Goal: Information Seeking & Learning: Understand process/instructions

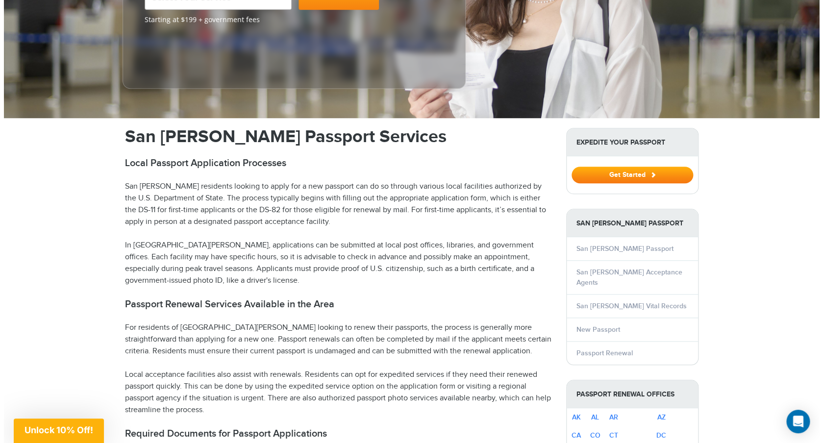
scroll to position [231, 0]
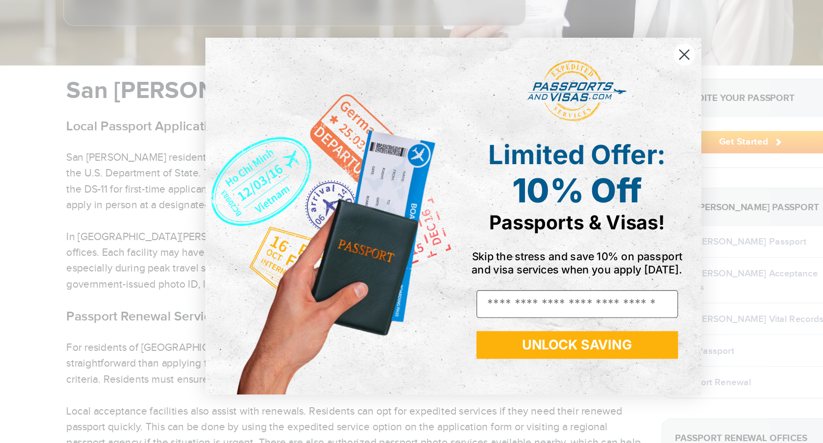
click at [577, 101] on circle "Close dialog" at bounding box center [582, 102] width 16 height 16
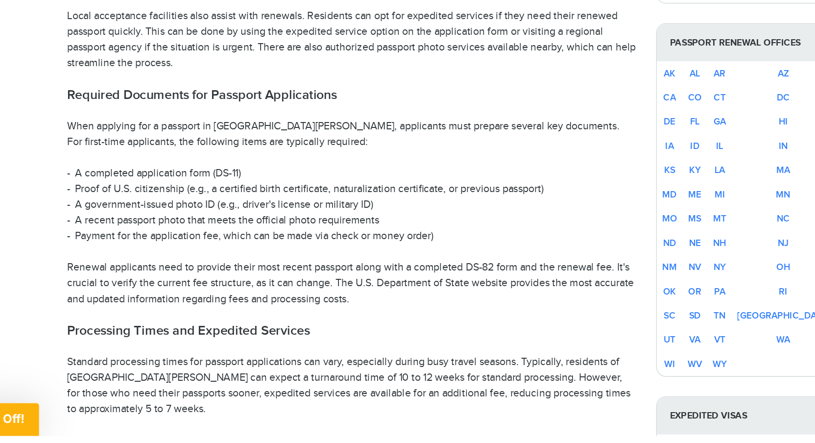
scroll to position [474, 0]
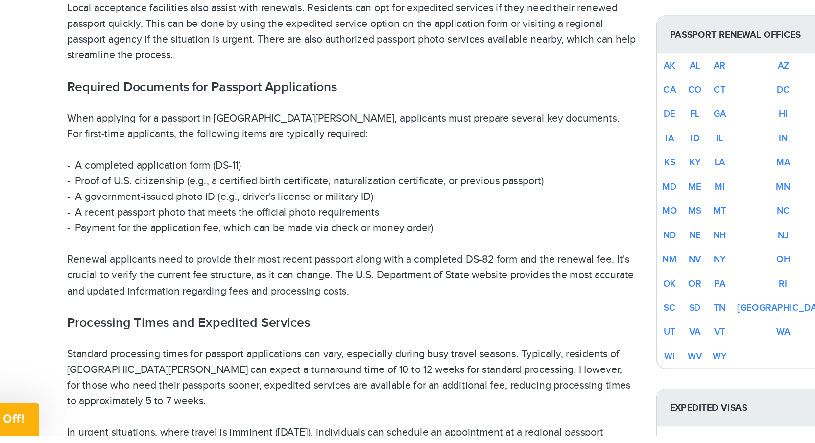
click at [329, 270] on li "A recent passport photo that meets the official photo requirements" at bounding box center [334, 276] width 426 height 12
click at [214, 282] on li "Payment for the application fee, which can be made via check or money order)" at bounding box center [334, 288] width 426 height 12
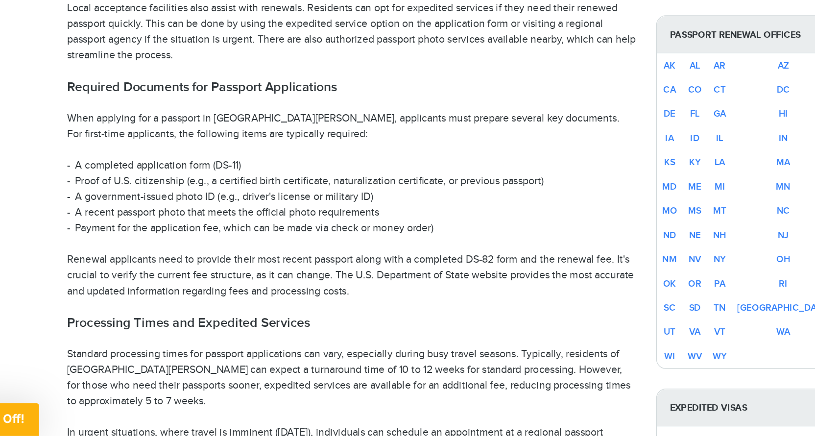
click at [214, 282] on li "Payment for the application fee, which can be made via check or money order)" at bounding box center [334, 288] width 426 height 12
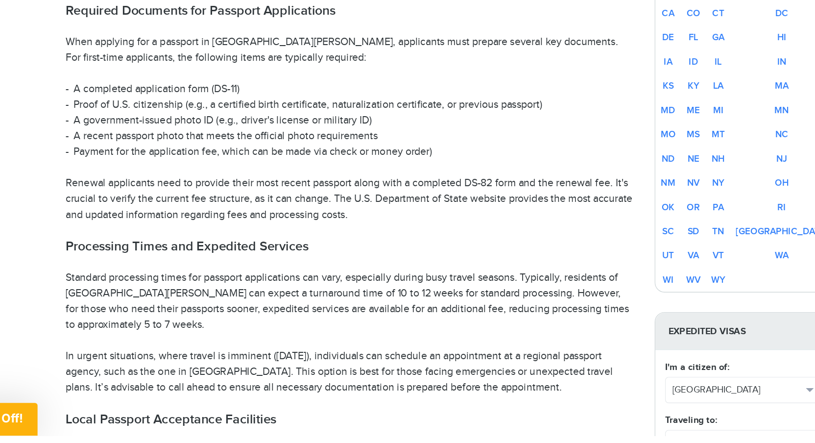
scroll to position [532, 0]
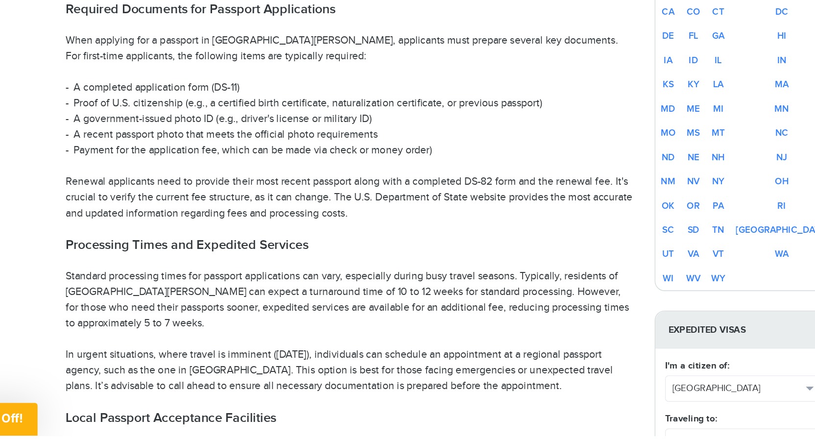
click at [427, 247] on p "Renewal applicants need to provide their most recent passport along with a comp…" at bounding box center [334, 264] width 426 height 35
drag, startPoint x: 427, startPoint y: 238, endPoint x: 436, endPoint y: 238, distance: 8.8
click at [436, 247] on p "Renewal applicants need to provide their most recent passport along with a comp…" at bounding box center [334, 264] width 426 height 35
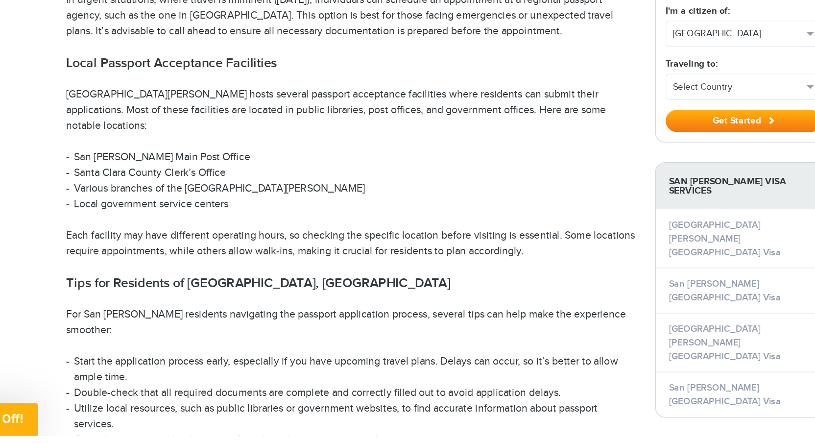
scroll to position [804, 0]
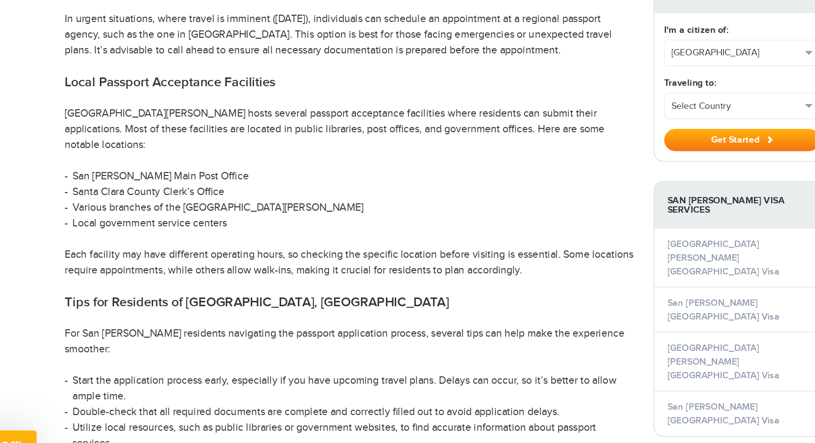
click at [178, 152] on h2 "Local Passport Acceptance Facilities" at bounding box center [334, 158] width 426 height 12
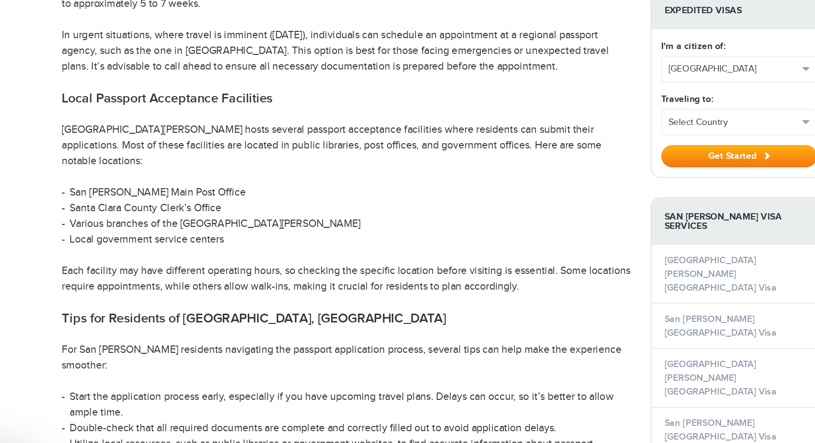
click at [167, 175] on p "[GEOGRAPHIC_DATA][PERSON_NAME] hosts several passport acceptance facilities whe…" at bounding box center [334, 192] width 426 height 35
click at [183, 222] on li "San [PERSON_NAME] Main Post Office" at bounding box center [334, 228] width 426 height 12
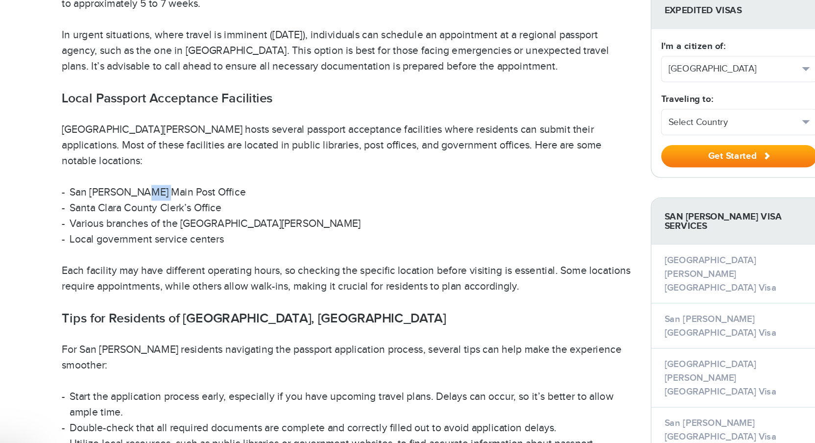
click at [183, 222] on li "San [PERSON_NAME] Main Post Office" at bounding box center [334, 228] width 426 height 12
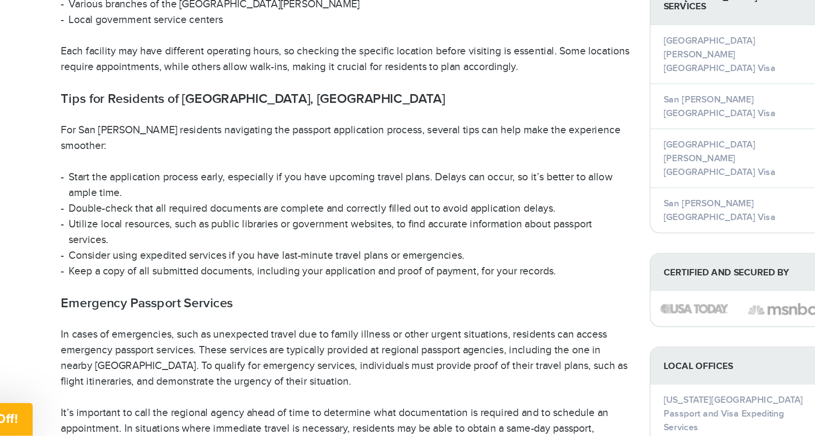
scroll to position [937, 0]
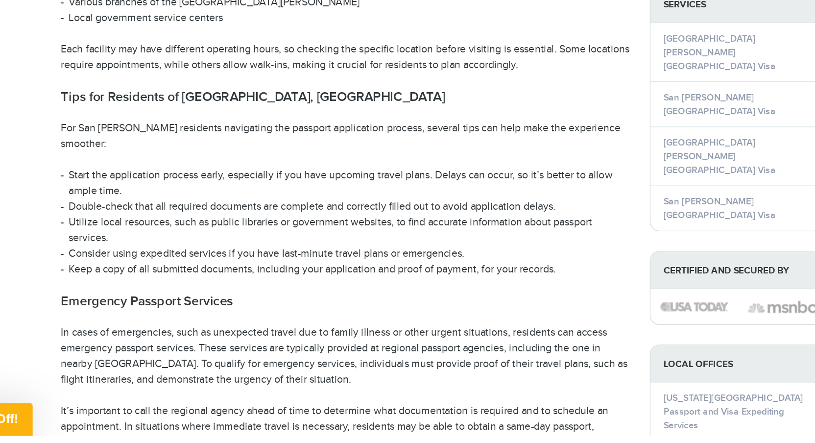
click at [226, 278] on li "Utilize local resources, such as public libraries or government websites, to fi…" at bounding box center [334, 290] width 426 height 24
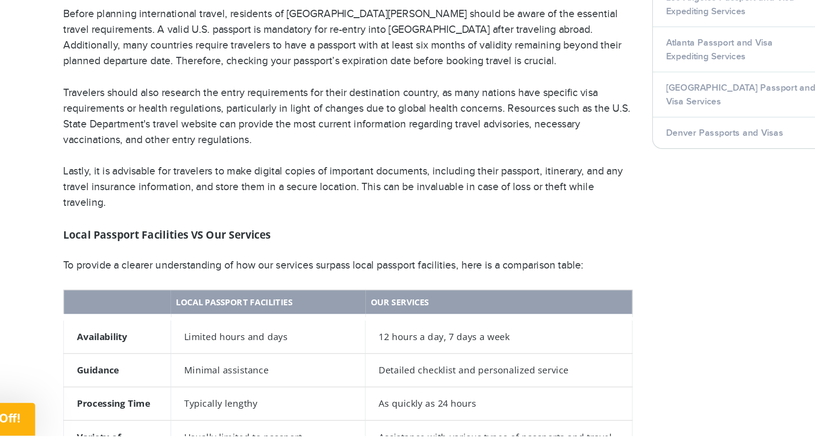
scroll to position [1314, 0]
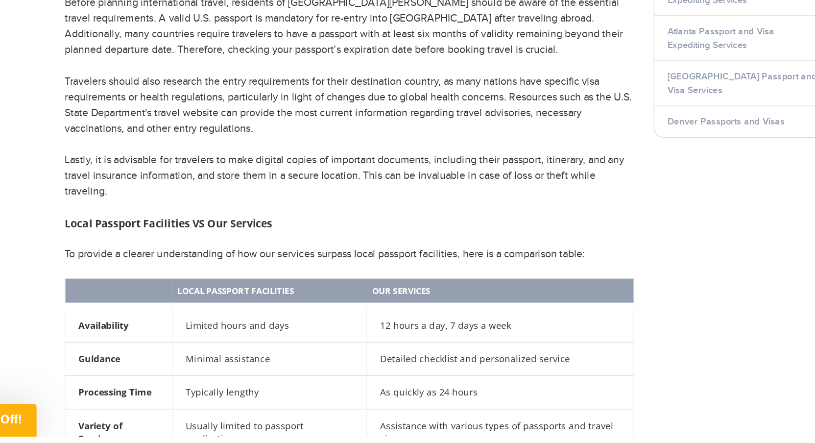
click at [251, 277] on h3 "Local Passport Facilities VS Our Services" at bounding box center [334, 283] width 426 height 12
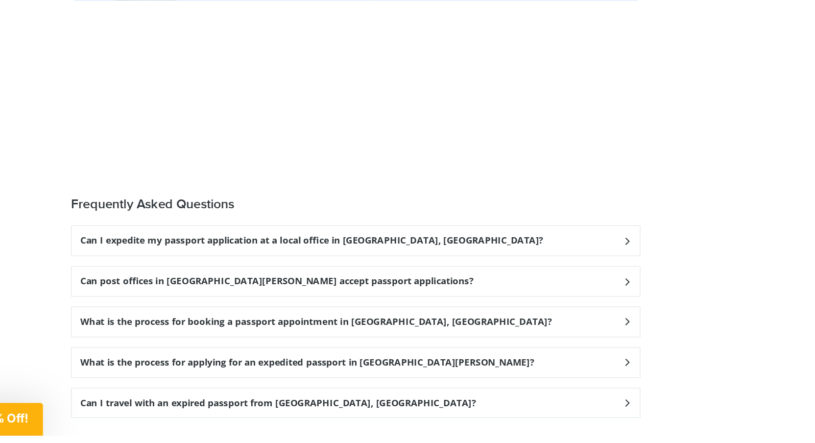
scroll to position [2320, 0]
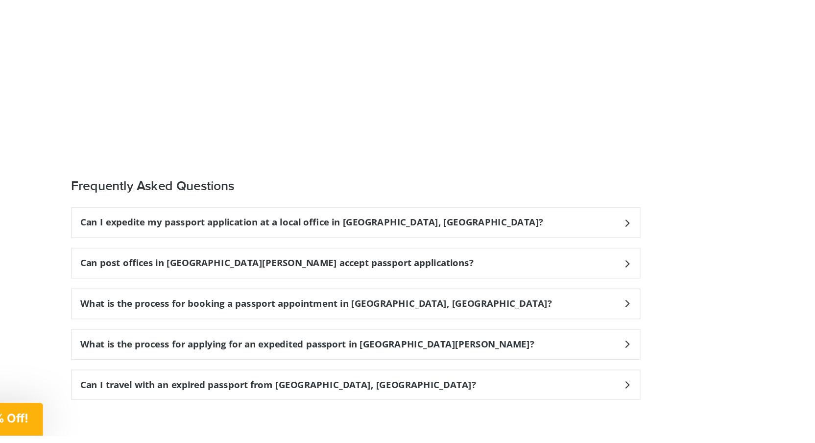
click at [308, 279] on h3 "Can I expedite my passport application at a local office in [GEOGRAPHIC_DATA], …" at bounding box center [301, 283] width 347 height 8
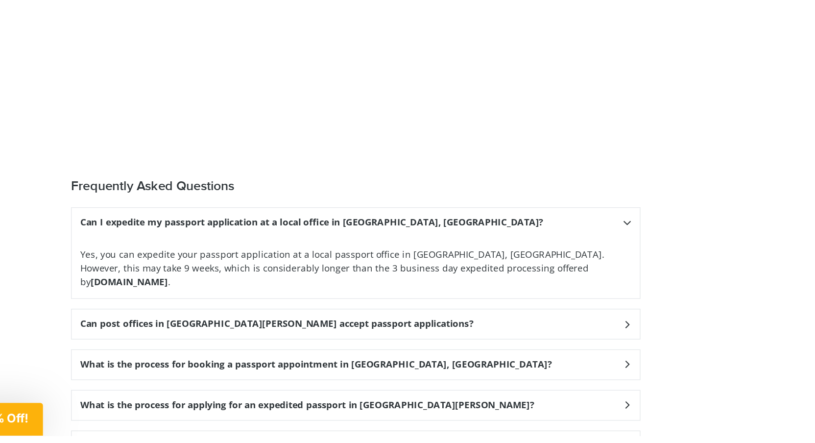
click at [281, 355] on h3 "Can post offices in [GEOGRAPHIC_DATA][PERSON_NAME] accept passport applications?" at bounding box center [275, 359] width 294 height 8
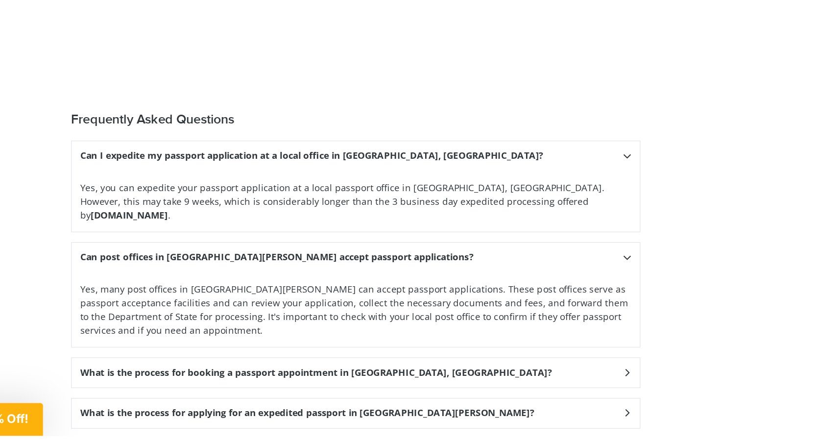
scroll to position [2380, 0]
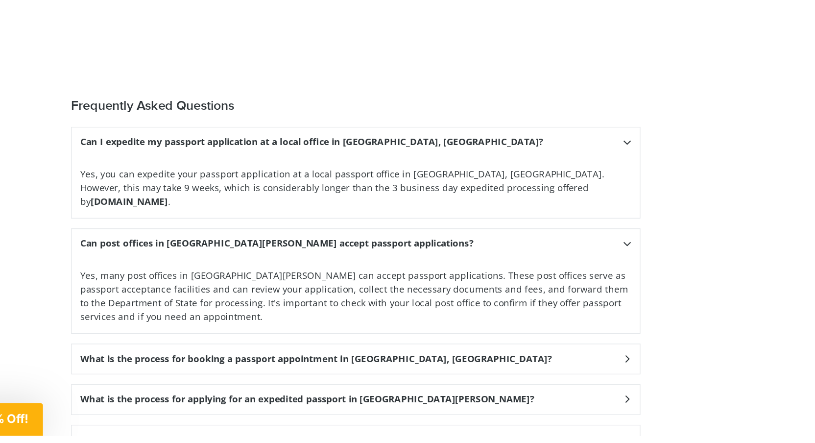
click at [292, 412] on h3 "What is the process for applying for an expedited passport in [GEOGRAPHIC_DATA]…" at bounding box center [298, 416] width 340 height 8
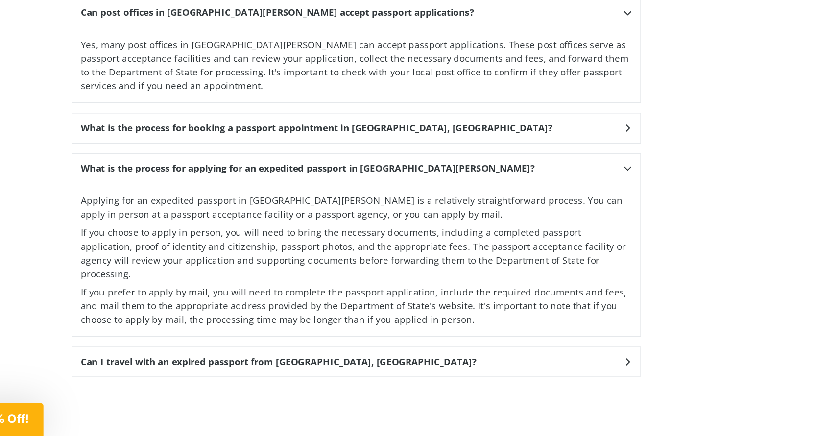
scroll to position [2553, 0]
click at [307, 376] on div "Can I travel with an expired passport from [GEOGRAPHIC_DATA], [GEOGRAPHIC_DATA]?" at bounding box center [334, 387] width 425 height 22
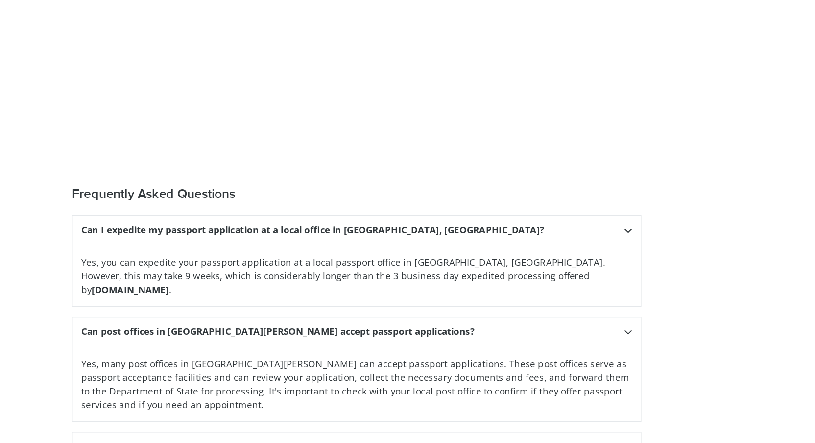
scroll to position [2431, 0]
